Goal: Transaction & Acquisition: Download file/media

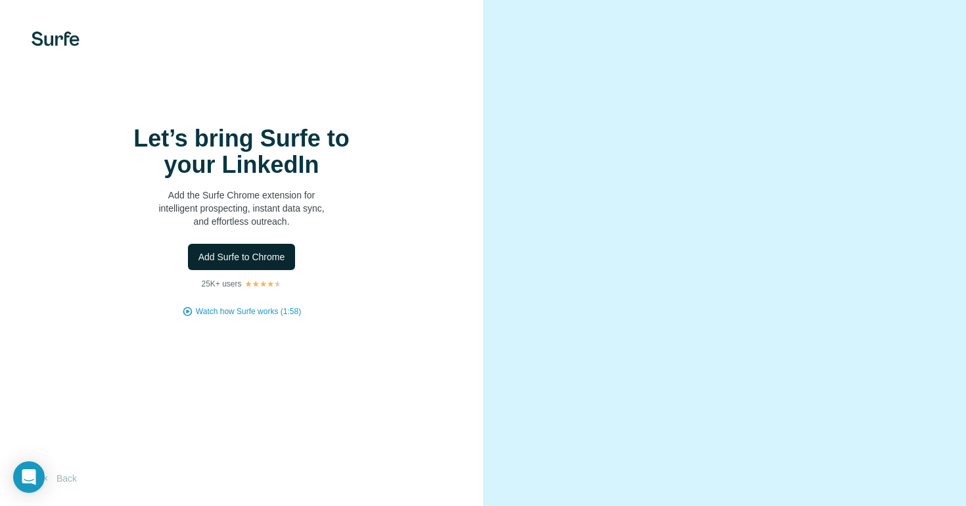
click at [238, 259] on span "Add Surfe to Chrome" at bounding box center [241, 256] width 87 height 13
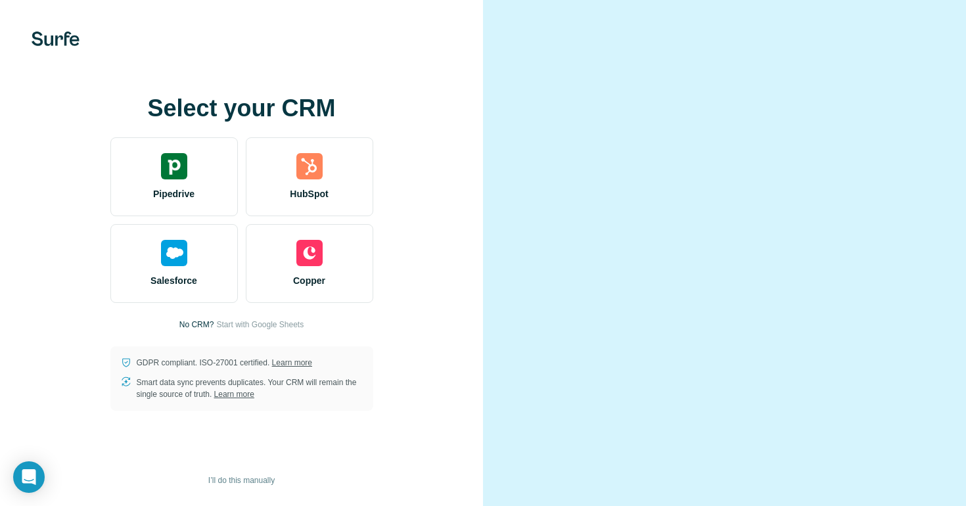
click at [810, 24] on div at bounding box center [724, 253] width 483 height 506
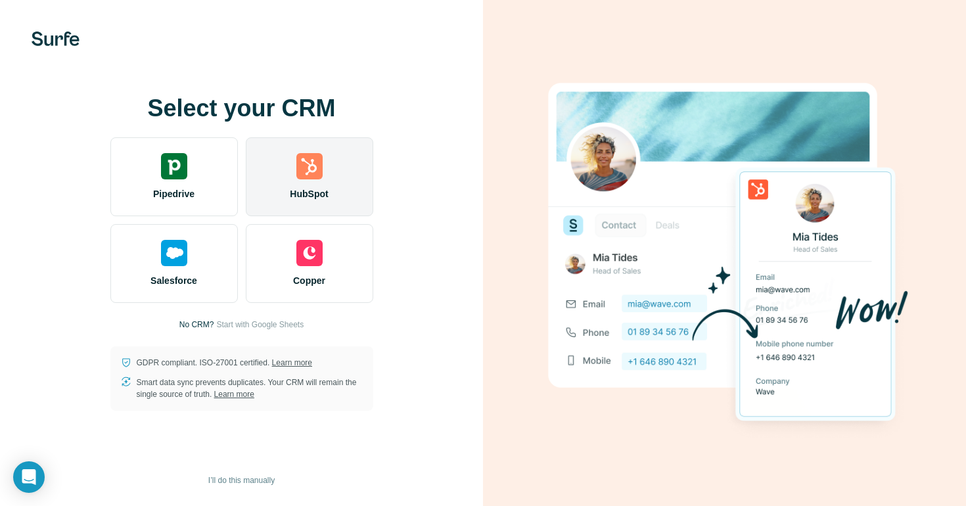
click at [313, 200] on div "HubSpot" at bounding box center [309, 176] width 127 height 79
